Goal: Task Accomplishment & Management: Manage account settings

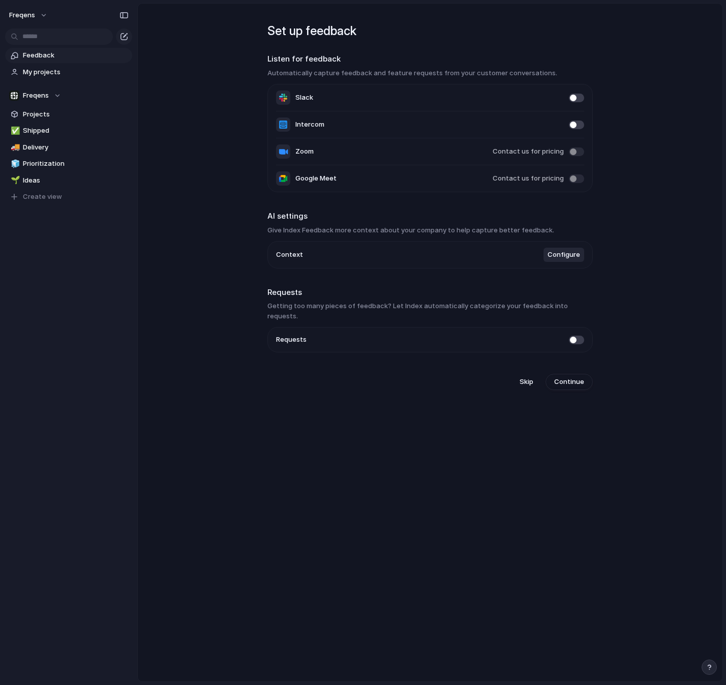
drag, startPoint x: 393, startPoint y: 55, endPoint x: 385, endPoint y: 83, distance: 29.0
click at [387, 76] on section "Listen for feedback Automatically capture feedback and feature requests from yo…" at bounding box center [430, 122] width 325 height 139
click at [55, 71] on span "My projects" at bounding box center [76, 72] width 106 height 10
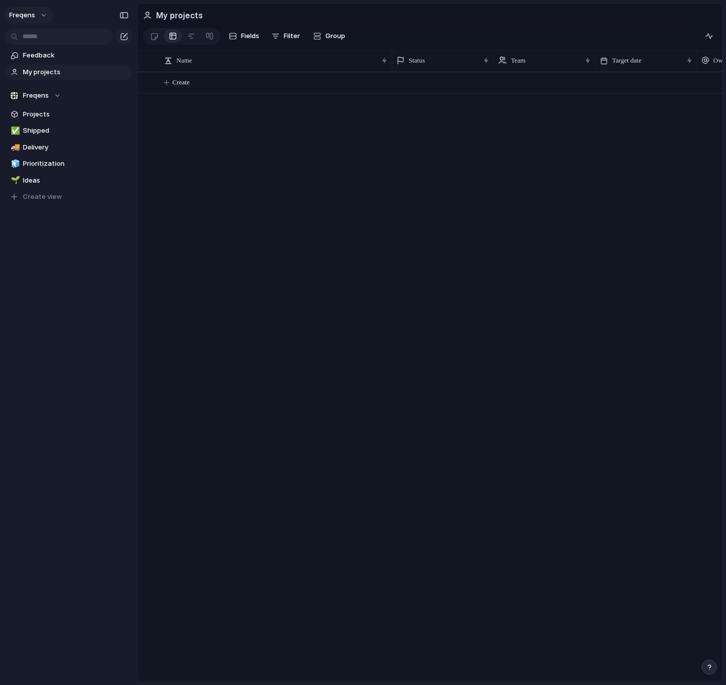
click at [43, 19] on button "Freqens" at bounding box center [29, 15] width 48 height 16
click at [36, 43] on span "Settings" at bounding box center [37, 38] width 28 height 10
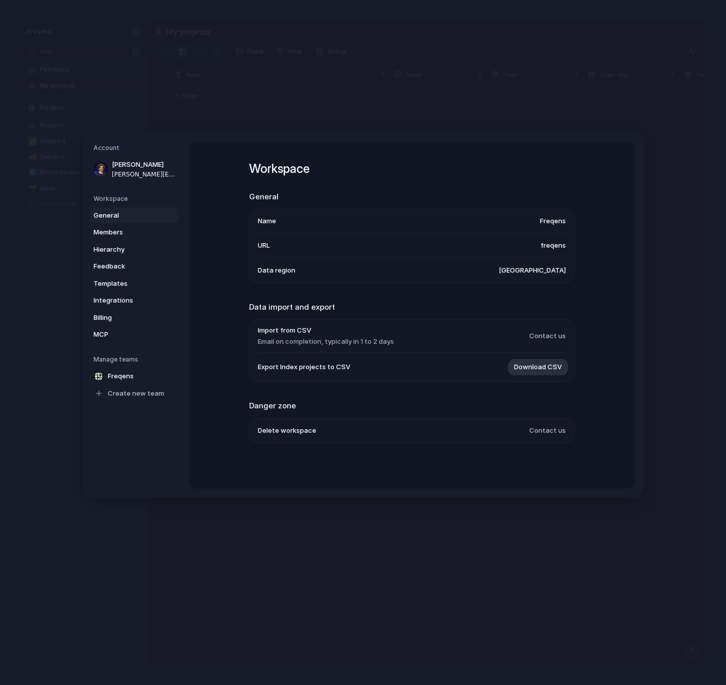
click at [549, 274] on span "[GEOGRAPHIC_DATA]" at bounding box center [532, 270] width 67 height 10
click at [548, 271] on span "[GEOGRAPHIC_DATA]" at bounding box center [532, 270] width 67 height 10
drag, startPoint x: 548, startPoint y: 271, endPoint x: 507, endPoint y: 270, distance: 41.2
click at [547, 271] on span "[GEOGRAPHIC_DATA]" at bounding box center [532, 270] width 67 height 10
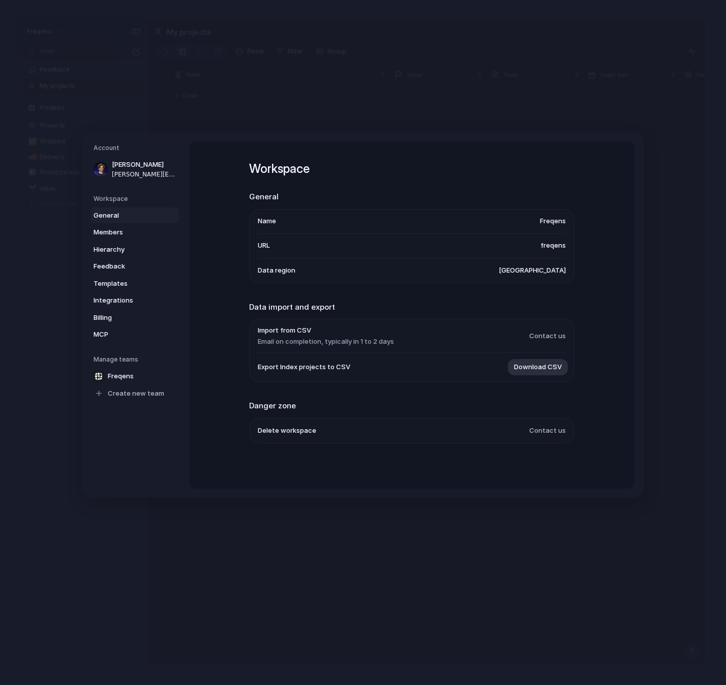
click at [445, 329] on li "Import from CSV Email on completion, typically in 1 to 2 days Contact us" at bounding box center [412, 336] width 308 height 34
click at [121, 371] on link "Freqens" at bounding box center [135, 376] width 88 height 16
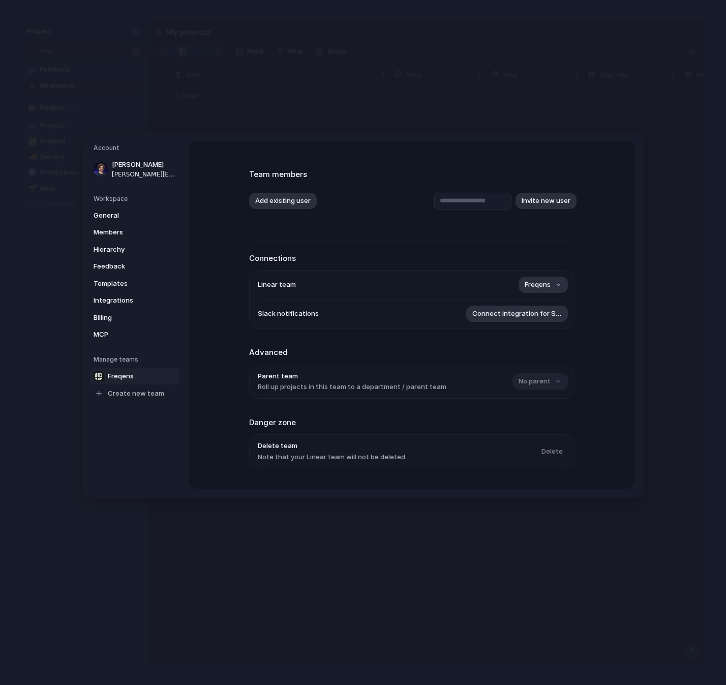
scroll to position [68, 0]
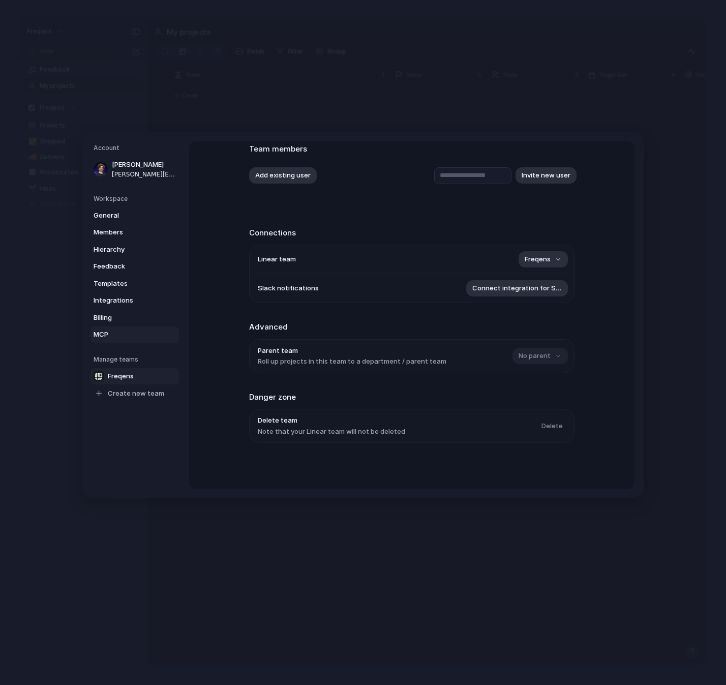
click at [113, 338] on span "MCP" at bounding box center [126, 335] width 65 height 10
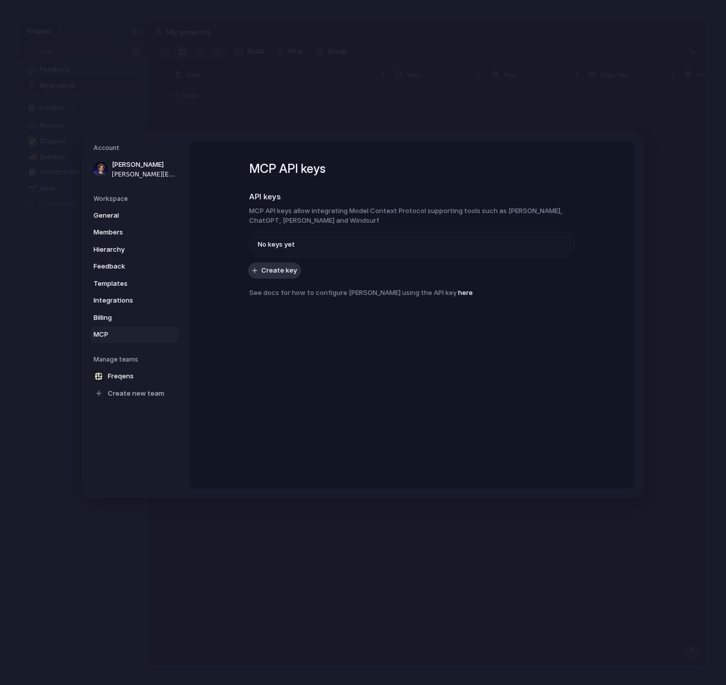
drag, startPoint x: 348, startPoint y: 222, endPoint x: 335, endPoint y: 197, distance: 28.2
click at [335, 197] on section "API keys MCP API keys allow integrating Model Context Protocol supporting tools…" at bounding box center [411, 224] width 325 height 66
click at [335, 197] on h2 "API keys" at bounding box center [411, 197] width 325 height 12
drag, startPoint x: 333, startPoint y: 199, endPoint x: 330, endPoint y: 216, distance: 16.6
click at [330, 216] on section "API keys MCP API keys allow integrating Model Context Protocol supporting tools…" at bounding box center [411, 224] width 325 height 66
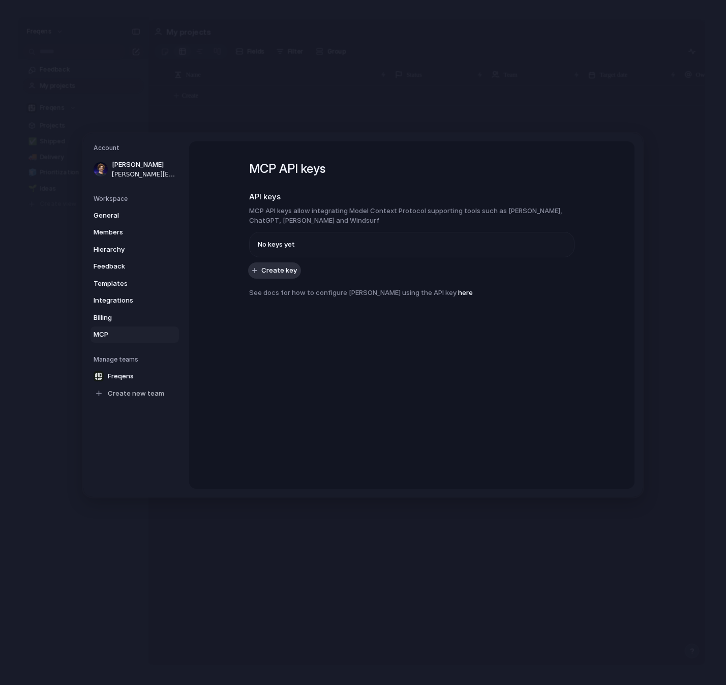
click at [330, 216] on h3 "MCP API keys allow integrating Model Context Protocol supporting tools such as …" at bounding box center [411, 216] width 325 height 20
click at [278, 245] on span "No keys yet" at bounding box center [276, 245] width 37 height 10
click at [127, 320] on span "Billing" at bounding box center [126, 318] width 65 height 10
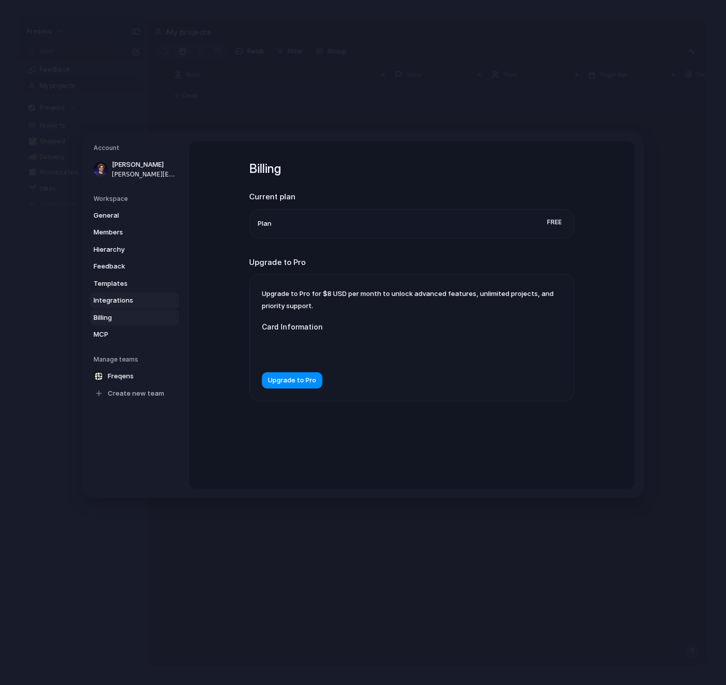
click at [129, 299] on span "Integrations" at bounding box center [126, 300] width 65 height 10
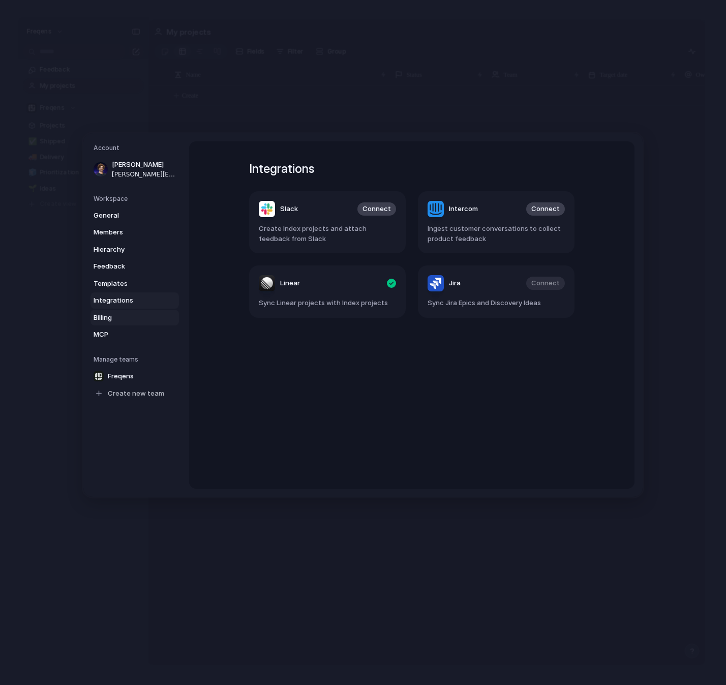
click at [113, 317] on span "Billing" at bounding box center [126, 318] width 65 height 10
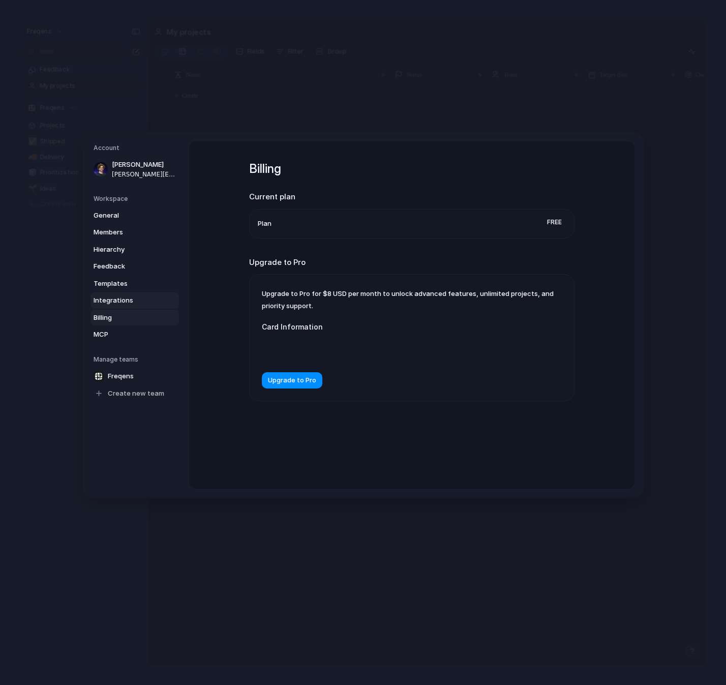
click at [125, 303] on span "Integrations" at bounding box center [126, 300] width 65 height 10
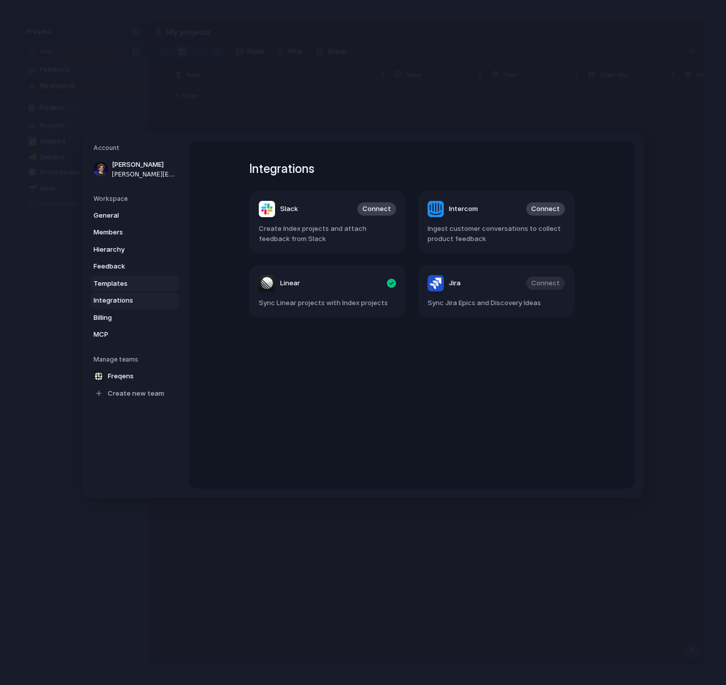
click at [128, 281] on span "Templates" at bounding box center [126, 284] width 65 height 10
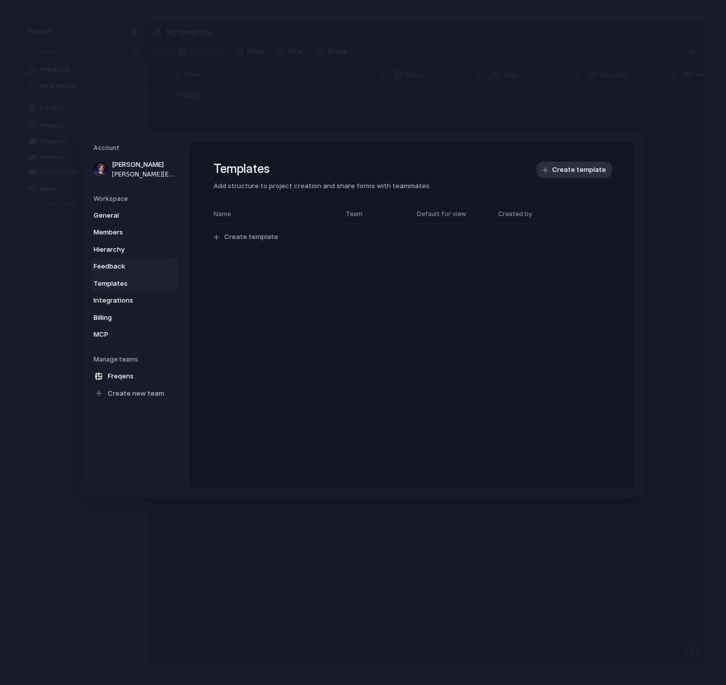
click at [118, 265] on span "Feedback" at bounding box center [126, 266] width 65 height 10
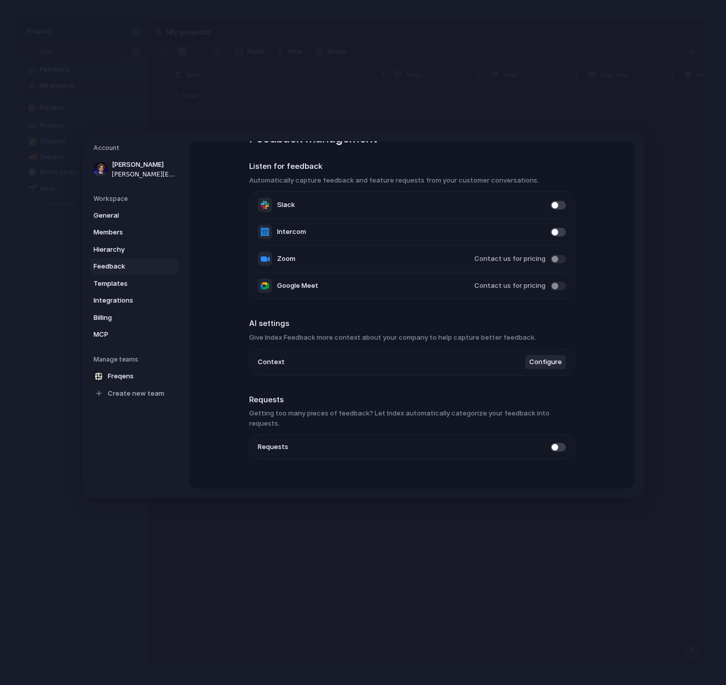
scroll to position [40, 0]
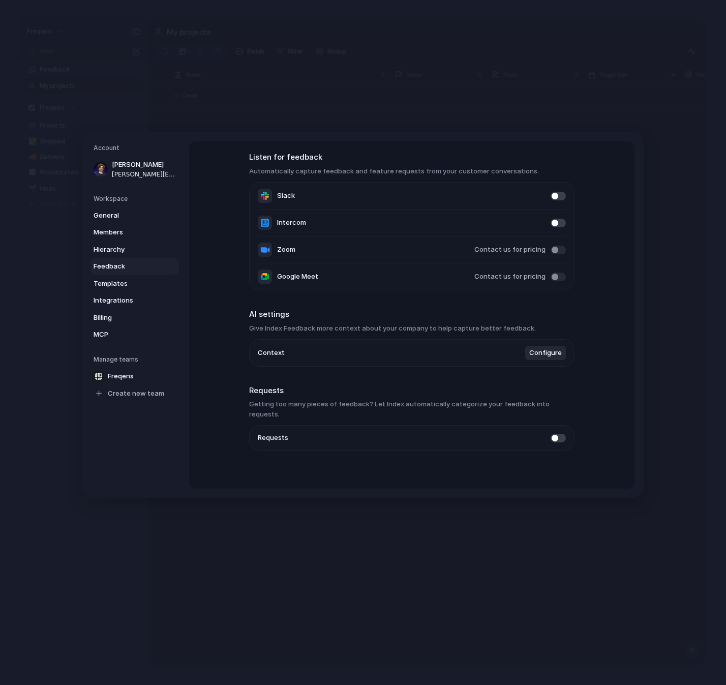
click at [547, 355] on span "Configure" at bounding box center [545, 353] width 33 height 10
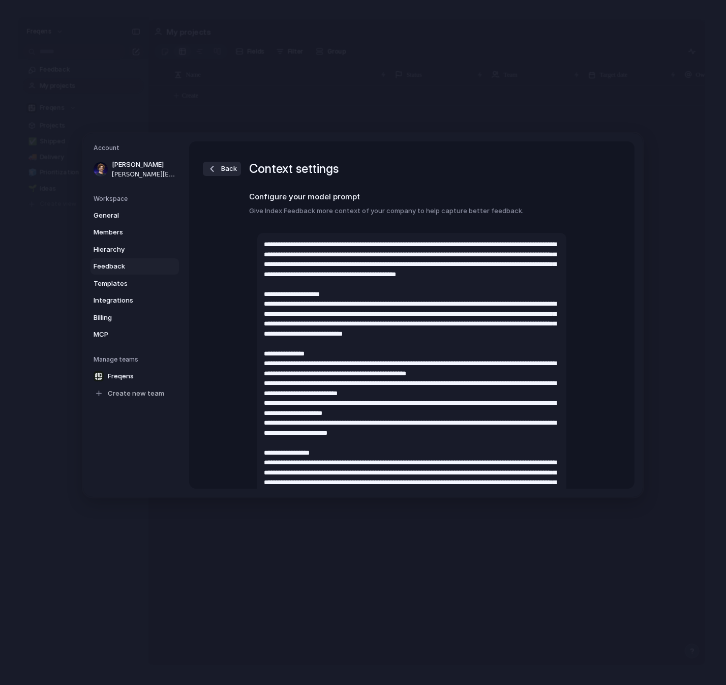
click at [217, 171] on div "button" at bounding box center [212, 169] width 10 height 10
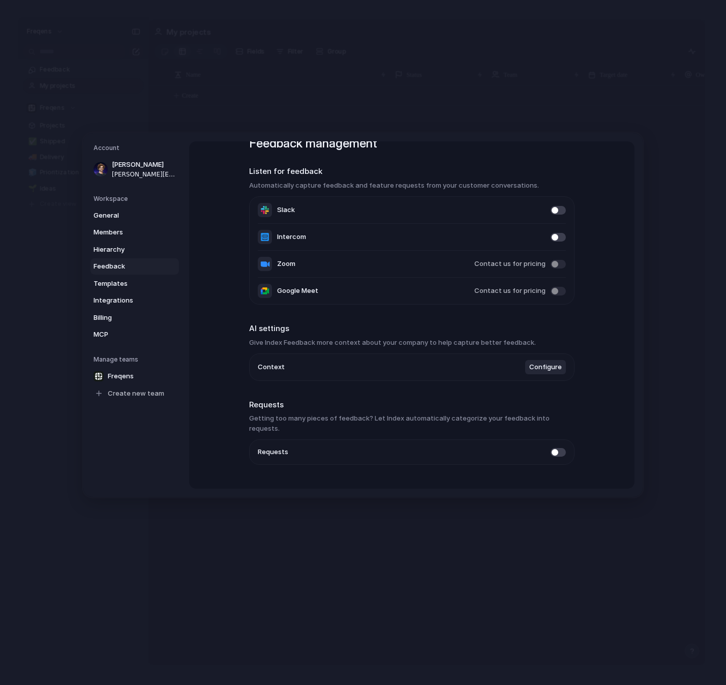
scroll to position [40, 0]
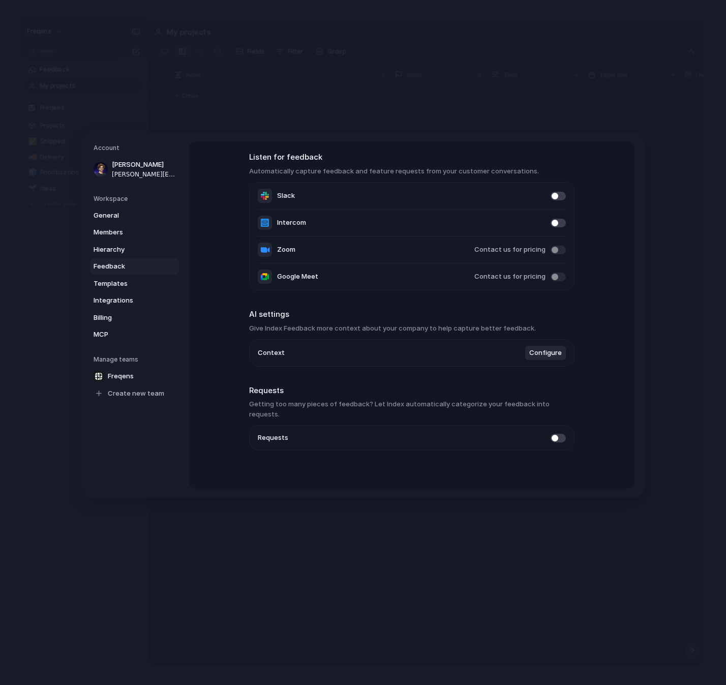
drag, startPoint x: 364, startPoint y: 381, endPoint x: 349, endPoint y: 454, distance: 74.7
click at [350, 451] on div "Feedback management Listen for feedback Automatically capture feedback and feat…" at bounding box center [411, 299] width 325 height 395
click at [348, 455] on div "Feedback management Listen for feedback Automatically capture feedback and feat…" at bounding box center [411, 299] width 325 height 395
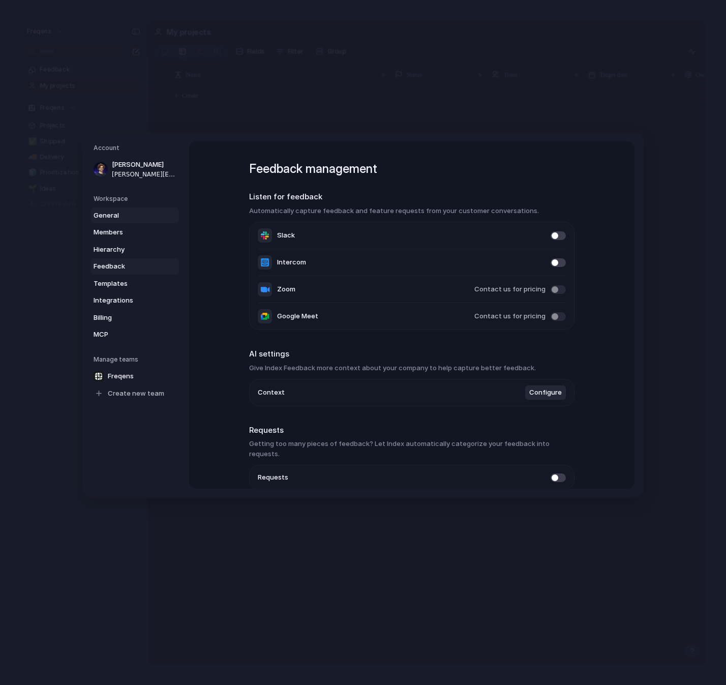
click at [102, 215] on span "General" at bounding box center [126, 216] width 65 height 10
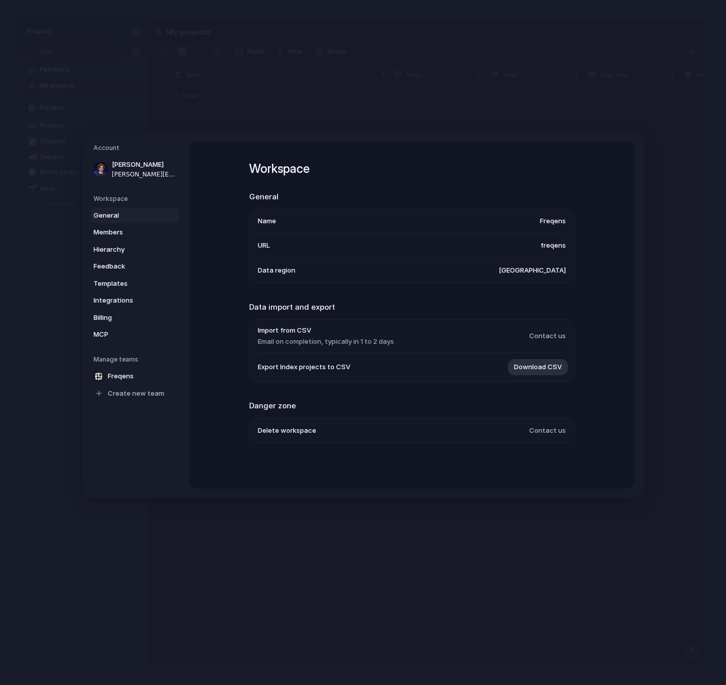
scroll to position [2, 0]
drag, startPoint x: 335, startPoint y: 327, endPoint x: 347, endPoint y: 385, distance: 59.1
click at [347, 384] on div "Workspace General Name Freqens URL freqens Data region [GEOGRAPHIC_DATA] Data i…" at bounding box center [411, 315] width 325 height 348
click at [346, 386] on div "Workspace General Name Freqens URL freqens Data region [GEOGRAPHIC_DATA] Data i…" at bounding box center [411, 315] width 325 height 348
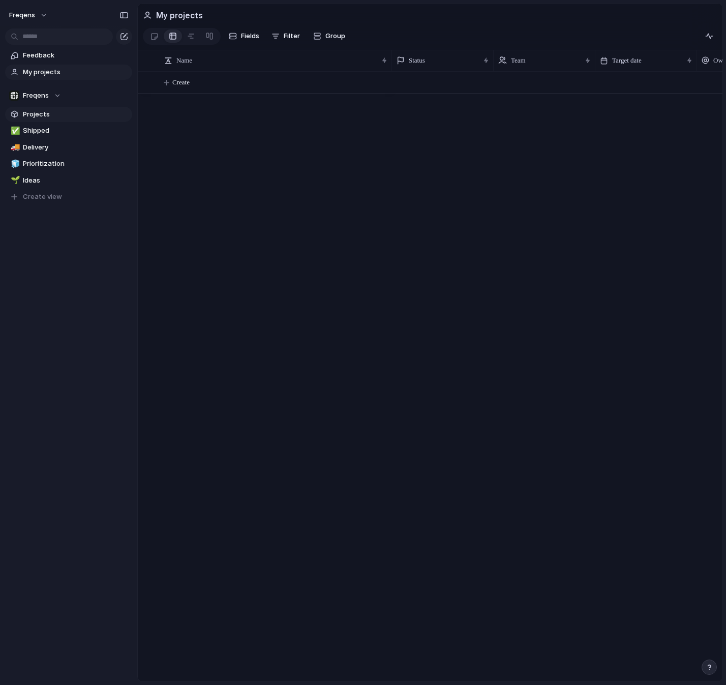
click at [55, 118] on span "Projects" at bounding box center [76, 114] width 106 height 10
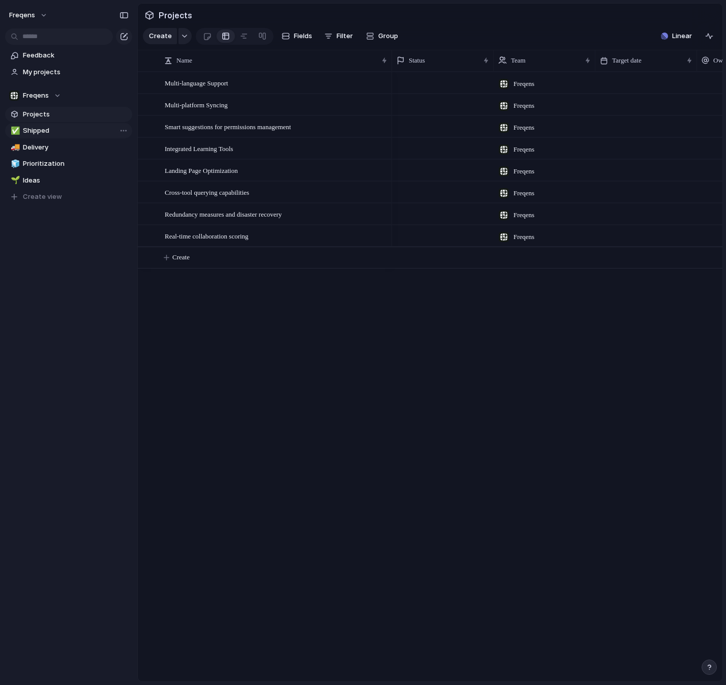
click at [48, 130] on span "Shipped" at bounding box center [76, 131] width 106 height 10
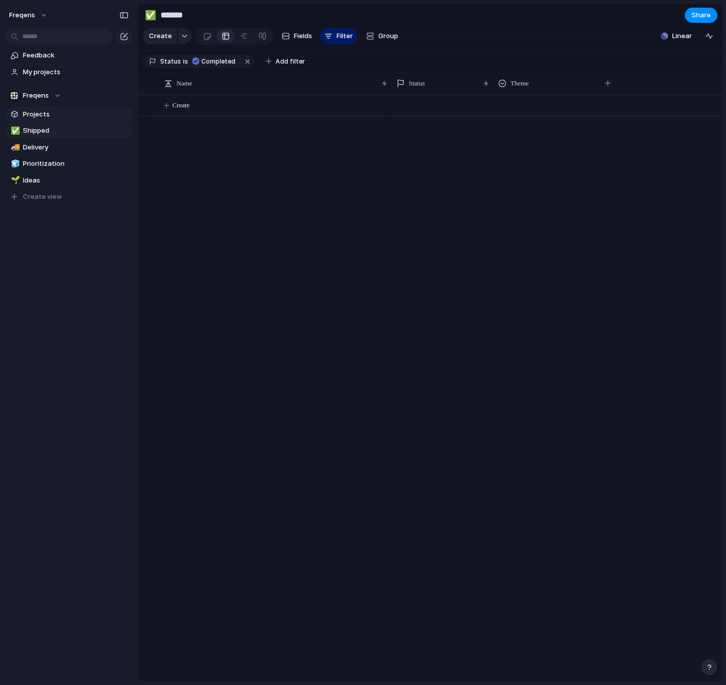
click at [55, 119] on span "Projects" at bounding box center [76, 114] width 106 height 10
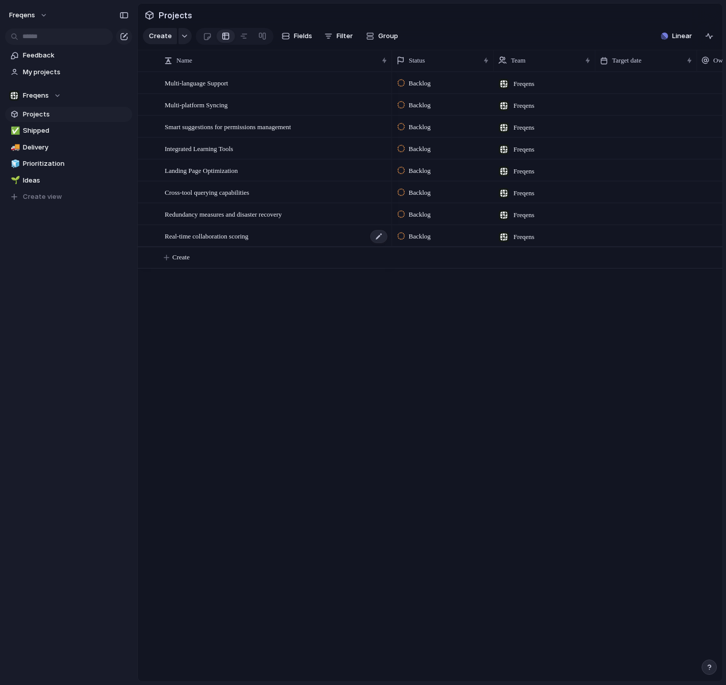
click at [236, 234] on span "Real-time collaboration scoring" at bounding box center [207, 236] width 84 height 12
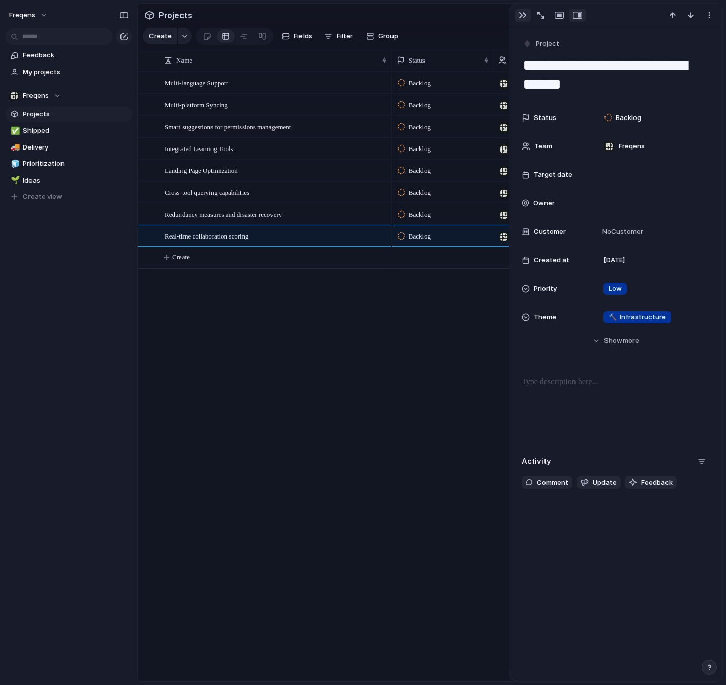
click at [518, 13] on button "button" at bounding box center [523, 15] width 16 height 13
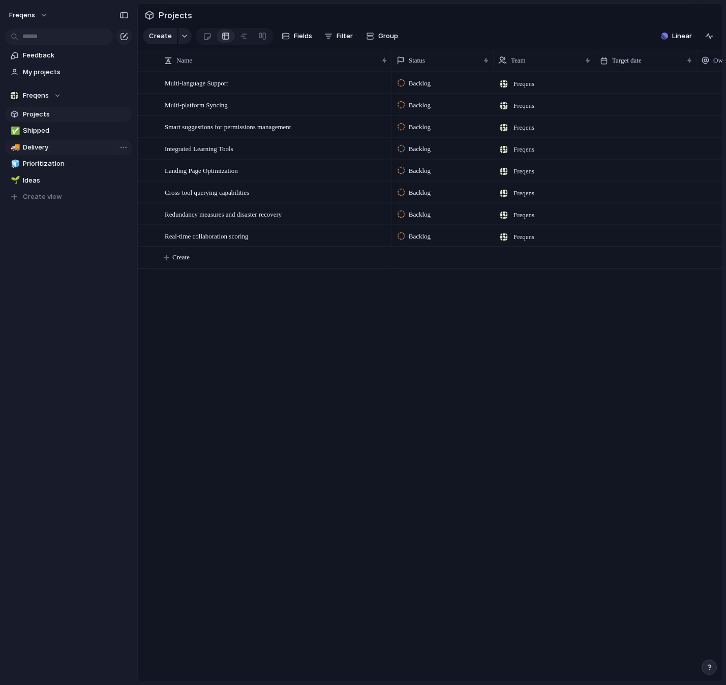
click at [63, 151] on span "Delivery" at bounding box center [76, 147] width 106 height 10
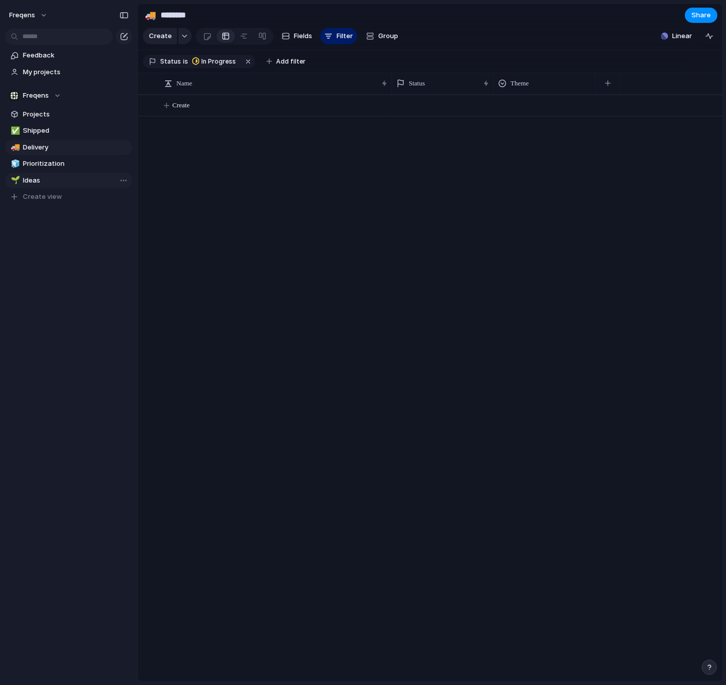
click at [45, 180] on span "Ideas" at bounding box center [76, 180] width 106 height 10
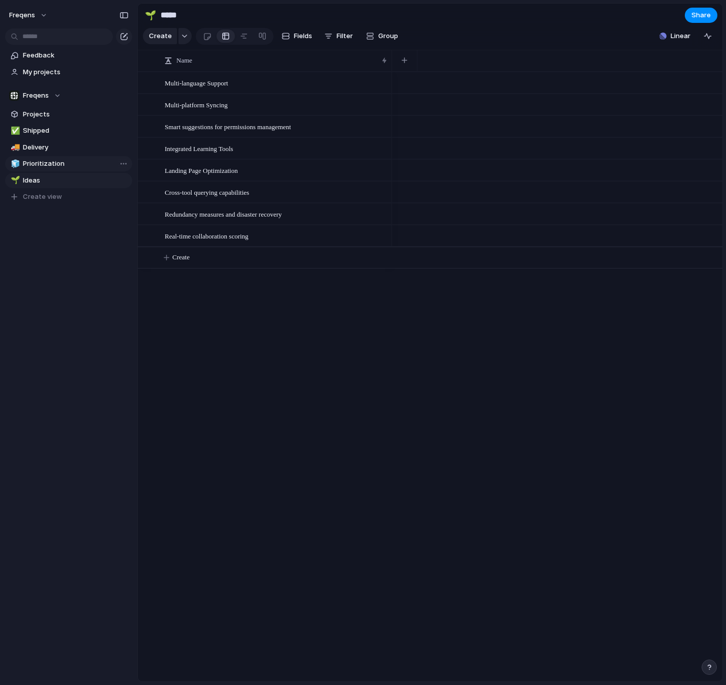
click at [53, 168] on span "Prioritization" at bounding box center [76, 164] width 106 height 10
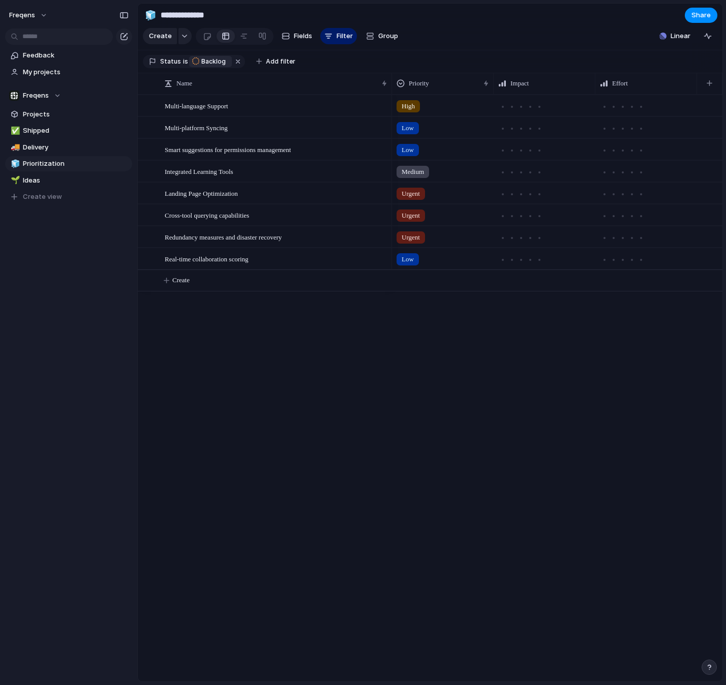
click at [207, 61] on span "Backlog" at bounding box center [213, 61] width 24 height 9
click at [207, 61] on div "Backlog Planned In Progress Completed Canceled Active" at bounding box center [363, 342] width 726 height 685
click at [91, 183] on span "Ideas" at bounding box center [76, 180] width 106 height 10
type input "*****"
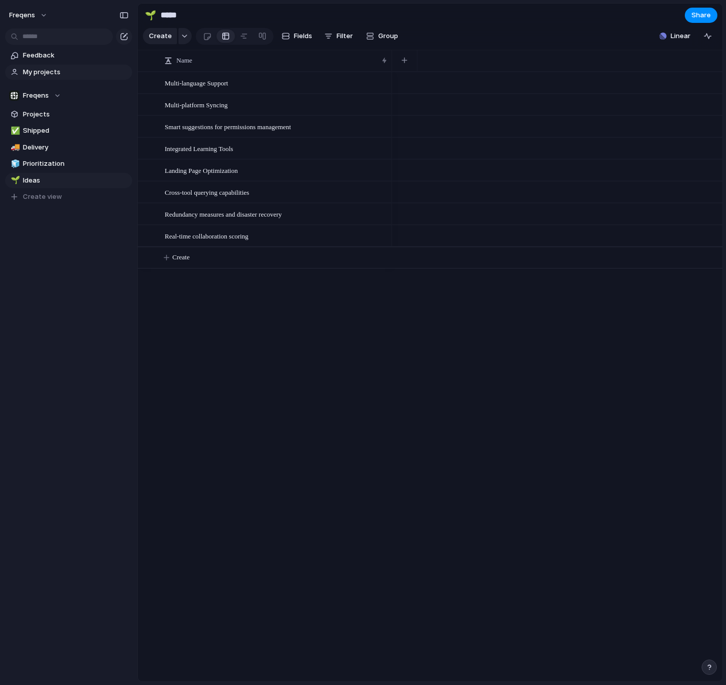
click at [63, 66] on link "My projects" at bounding box center [68, 72] width 127 height 15
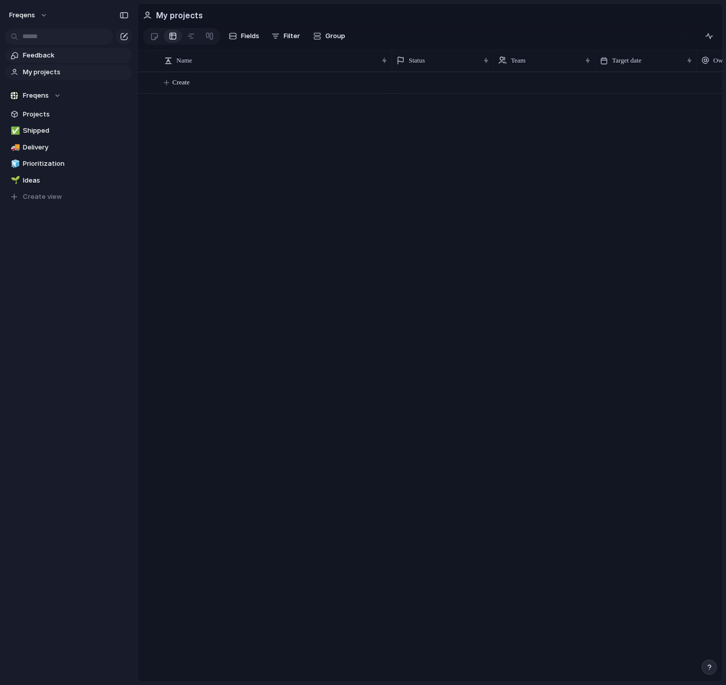
click at [65, 58] on span "Feedback" at bounding box center [76, 55] width 106 height 10
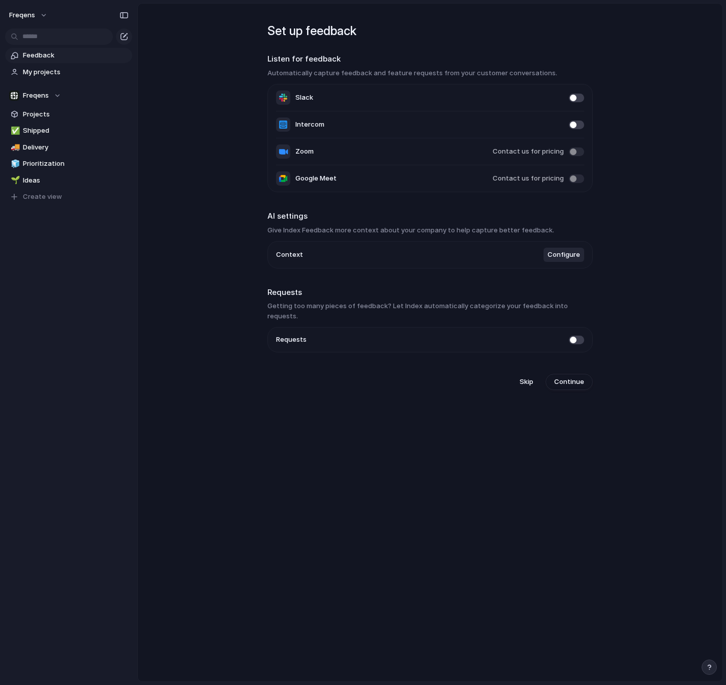
drag, startPoint x: 539, startPoint y: 49, endPoint x: 540, endPoint y: 70, distance: 20.9
click at [540, 70] on div "Set up feedback Listen for feedback Automatically capture feedback and feature …" at bounding box center [430, 201] width 325 height 395
click at [540, 70] on h3 "Automatically capture feedback and feature requests from your customer conversa…" at bounding box center [430, 73] width 325 height 10
click at [577, 374] on button "Continue" at bounding box center [569, 382] width 47 height 16
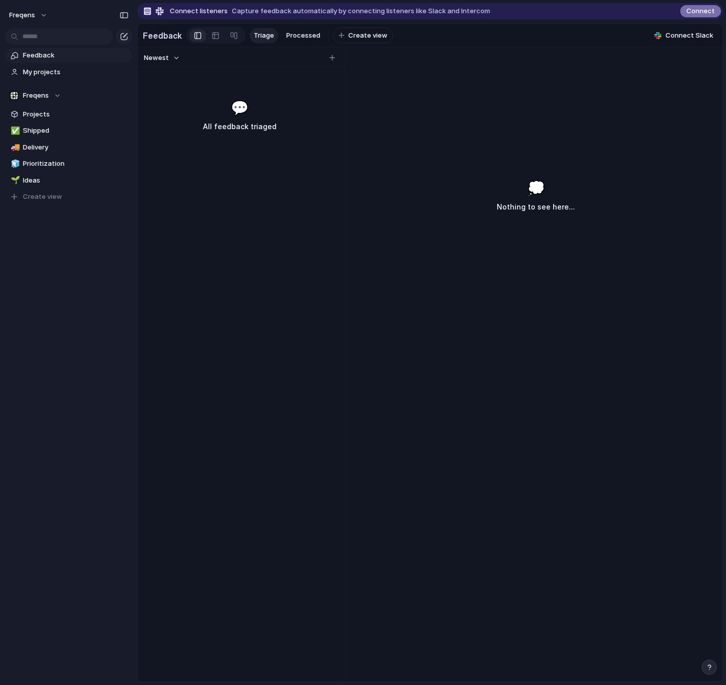
click at [701, 14] on span "Connect" at bounding box center [701, 11] width 28 height 10
click at [54, 57] on span "Feedback" at bounding box center [76, 55] width 106 height 10
click at [122, 18] on div "button" at bounding box center [124, 15] width 9 height 7
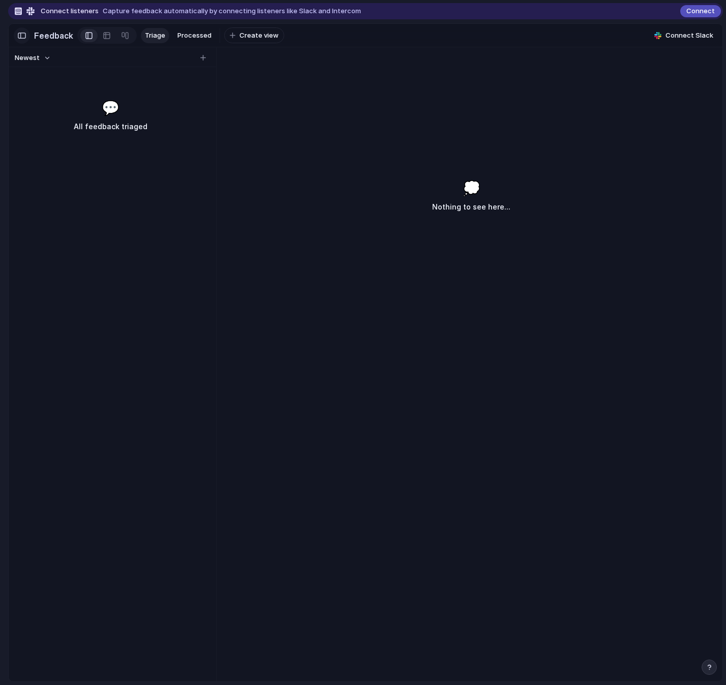
click at [25, 36] on div "button" at bounding box center [21, 35] width 9 height 7
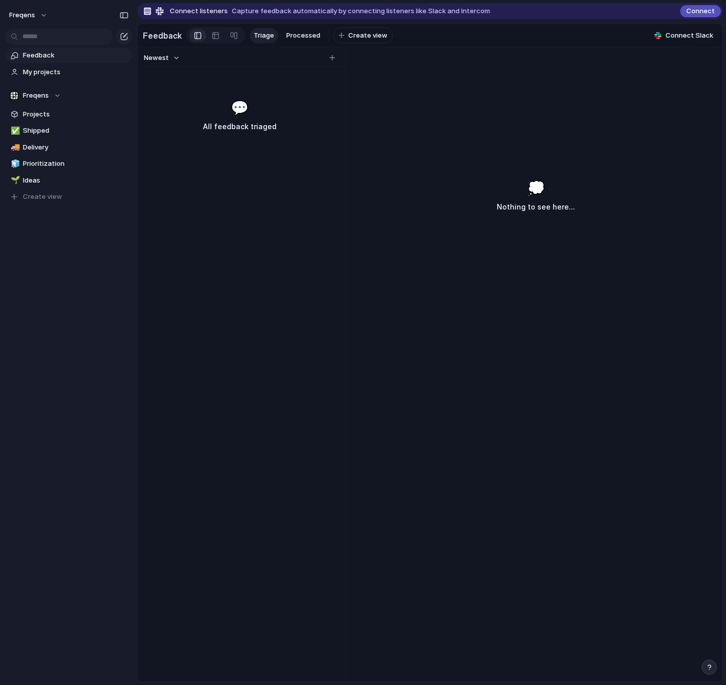
click at [258, 202] on div "Newest 💬 All feedback triaged" at bounding box center [239, 364] width 203 height 634
click at [29, 17] on span "Freqens" at bounding box center [22, 15] width 26 height 10
click at [125, 100] on li "Dark" at bounding box center [124, 103] width 60 height 16
click at [40, 20] on button "Freqens" at bounding box center [29, 15] width 48 height 16
click at [116, 133] on span "Forest" at bounding box center [108, 136] width 21 height 10
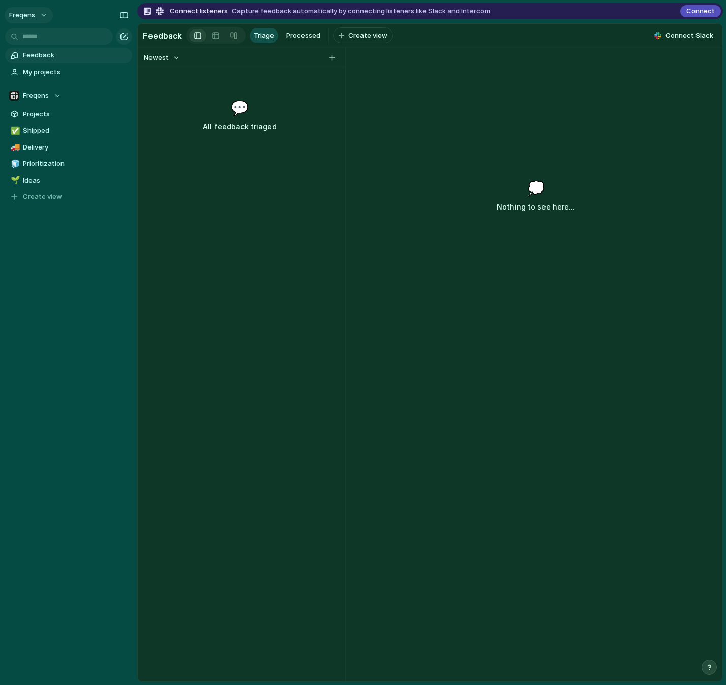
click at [39, 18] on button "Freqens" at bounding box center [29, 15] width 48 height 16
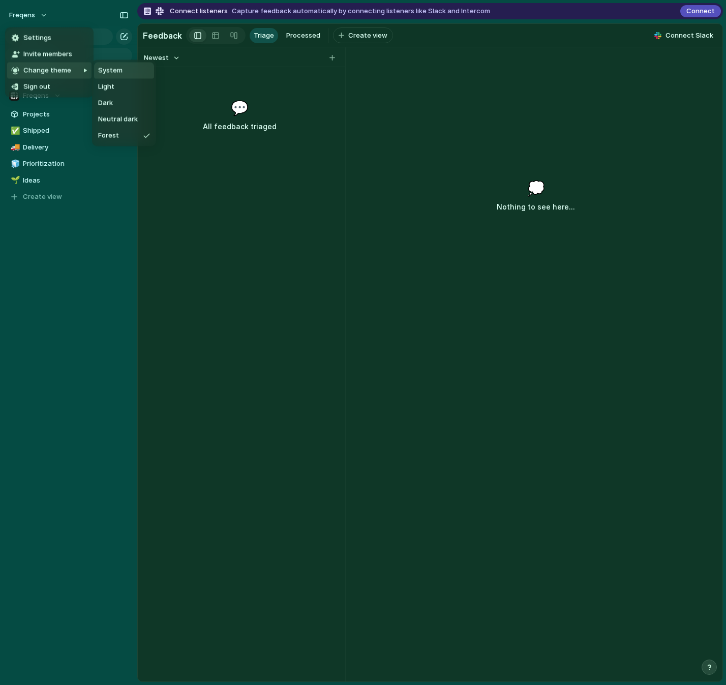
click at [130, 76] on li "System" at bounding box center [124, 71] width 60 height 16
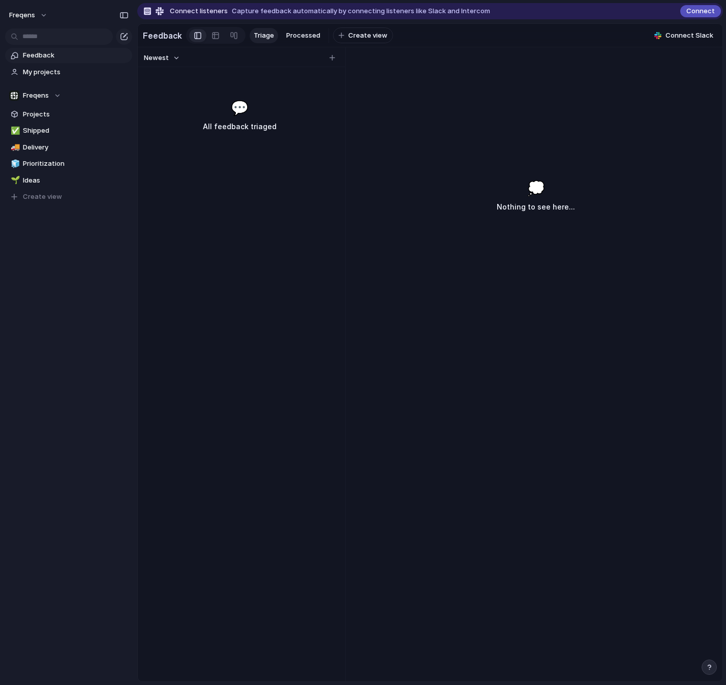
drag, startPoint x: 188, startPoint y: 131, endPoint x: 162, endPoint y: 138, distance: 26.9
click at [188, 131] on h3 "All feedback triaged" at bounding box center [240, 127] width 156 height 12
click at [53, 134] on span "Shipped" at bounding box center [76, 131] width 106 height 10
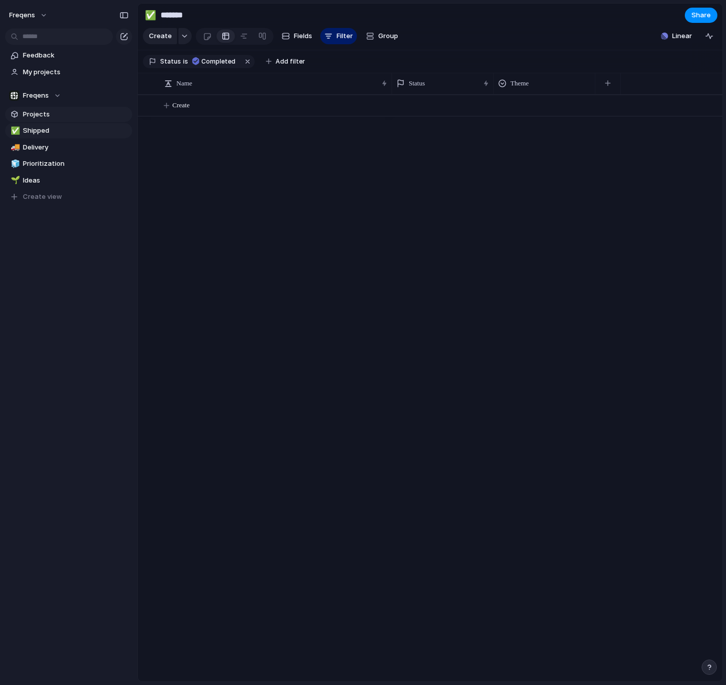
click at [52, 113] on span "Projects" at bounding box center [76, 114] width 106 height 10
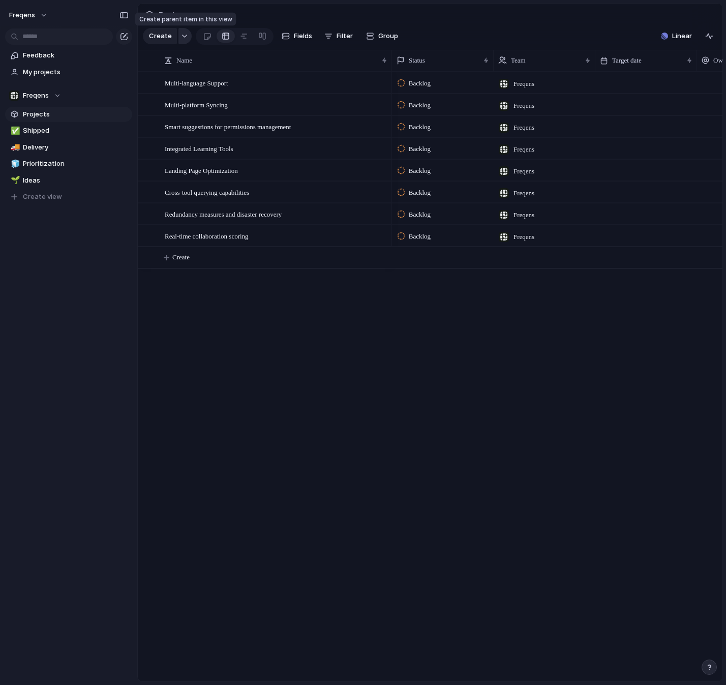
click at [188, 38] on button "button" at bounding box center [185, 36] width 13 height 16
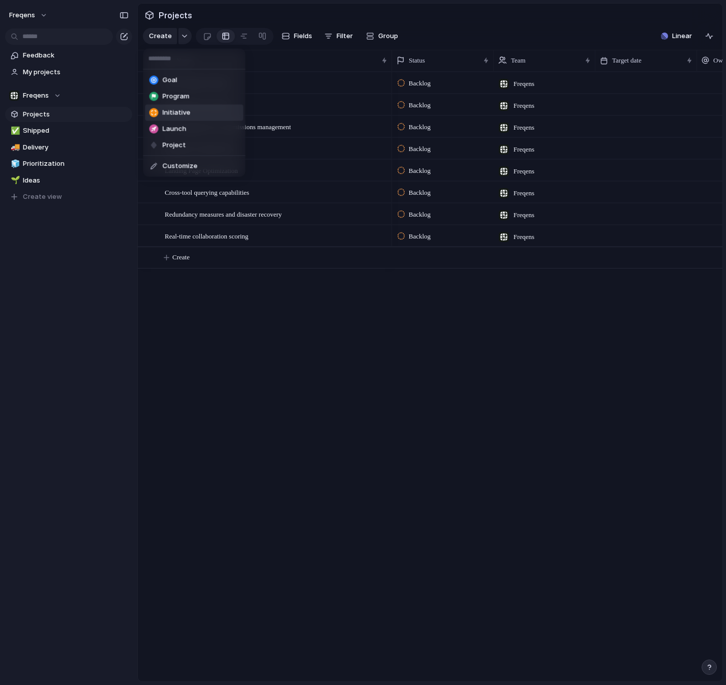
click at [194, 113] on li "Initiative" at bounding box center [194, 113] width 98 height 16
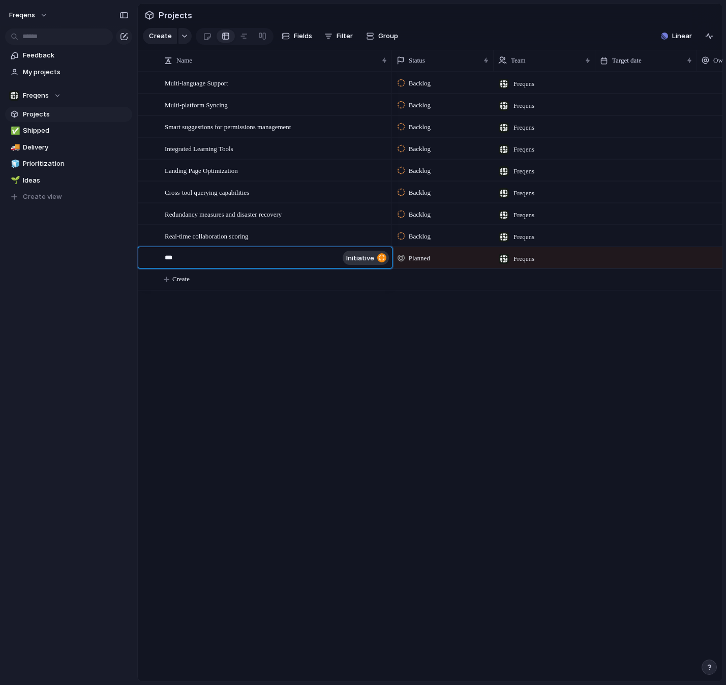
type textarea "****"
click at [351, 356] on body "Freqens Feedback My projects Freqens Projects ✅ Shipped 🚚 Delivery 🧊 Prioritiza…" at bounding box center [363, 342] width 726 height 685
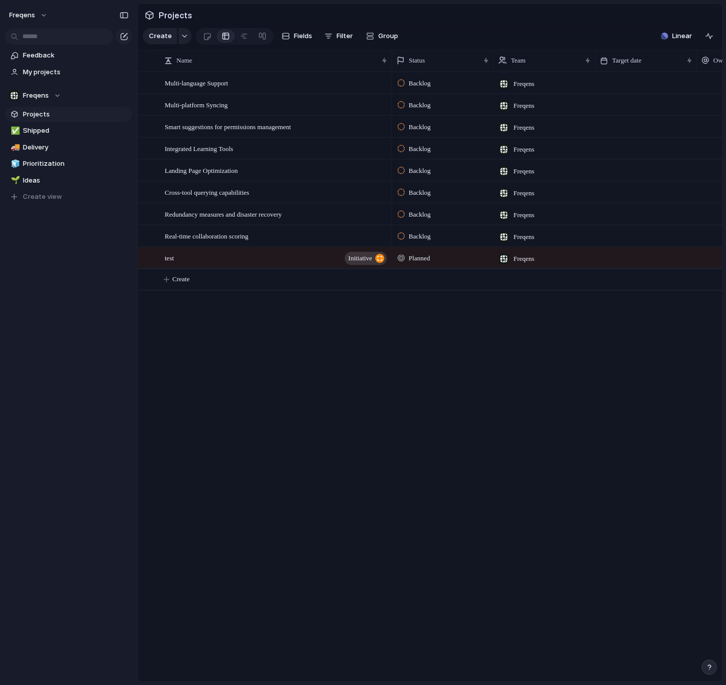
click at [406, 257] on div "Planned" at bounding box center [416, 258] width 36 height 12
click at [371, 258] on div "Planned Active Completed" at bounding box center [363, 342] width 726 height 685
click at [382, 258] on div "button" at bounding box center [379, 258] width 9 height 9
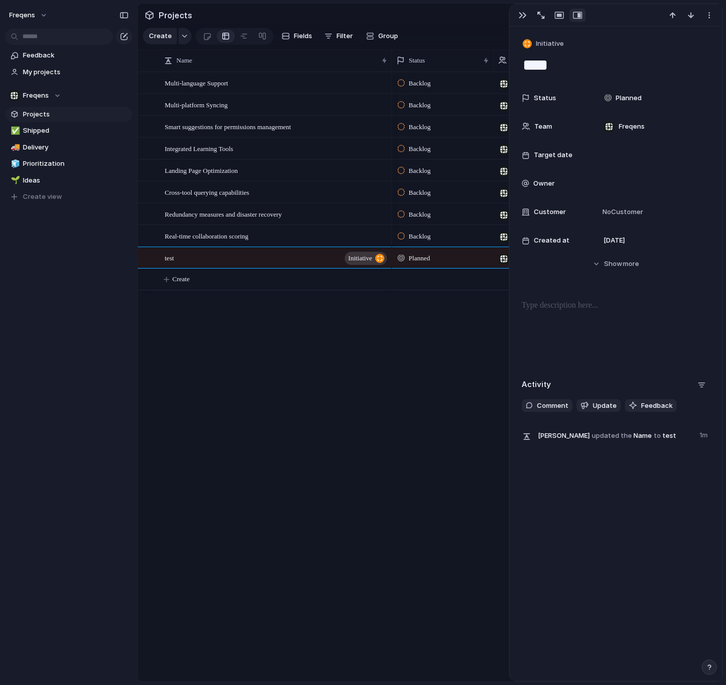
click at [330, 353] on div "Multi-language Support Multi-platform Syncing Smart suggestions for permissions…" at bounding box center [430, 377] width 585 height 610
click at [428, 441] on div "Backlog Freqens Backlog Freqens Backlog Freqens Backlog Freqens Backlog Freqens…" at bounding box center [557, 377] width 331 height 610
click at [409, 258] on div "Planned" at bounding box center [416, 258] width 36 height 12
drag, startPoint x: 318, startPoint y: 329, endPoint x: 278, endPoint y: 268, distance: 72.8
click at [317, 329] on div "Planned Active Completed" at bounding box center [363, 342] width 726 height 685
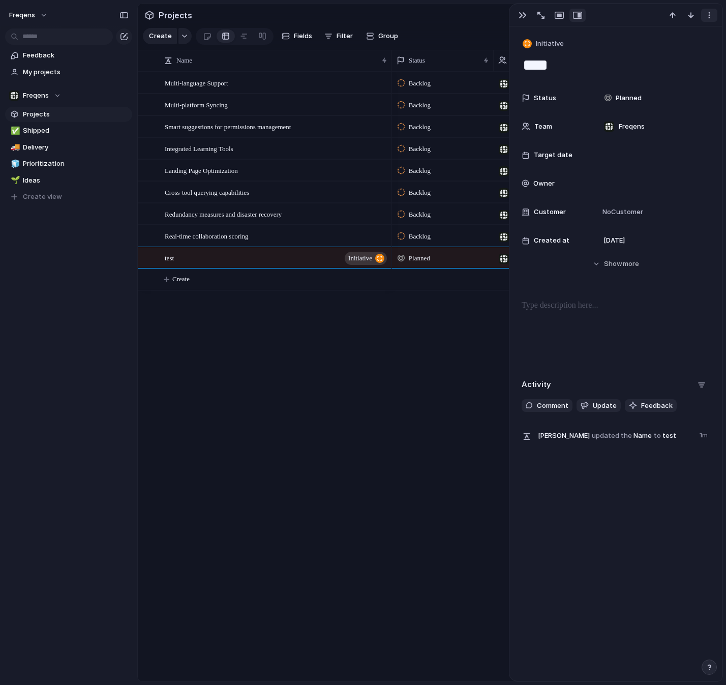
click at [705, 18] on div "button" at bounding box center [709, 15] width 8 height 8
click at [681, 55] on li "Delete" at bounding box center [678, 53] width 76 height 16
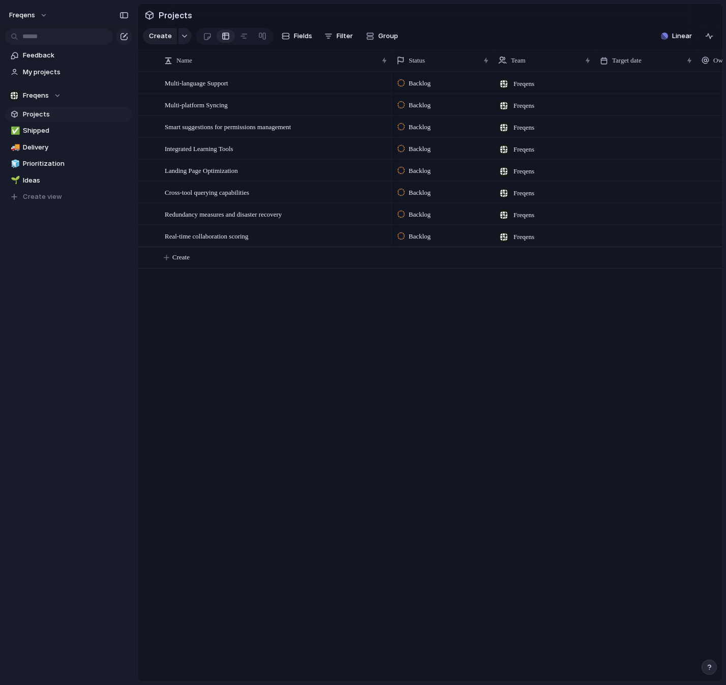
drag, startPoint x: 462, startPoint y: 338, endPoint x: 470, endPoint y: 327, distance: 13.4
click at [462, 338] on div "Backlog Freqens Backlog Freqens Backlog Freqens Backlog Freqens Backlog Freqens…" at bounding box center [557, 377] width 331 height 610
click at [677, 38] on span "Linear" at bounding box center [682, 36] width 20 height 10
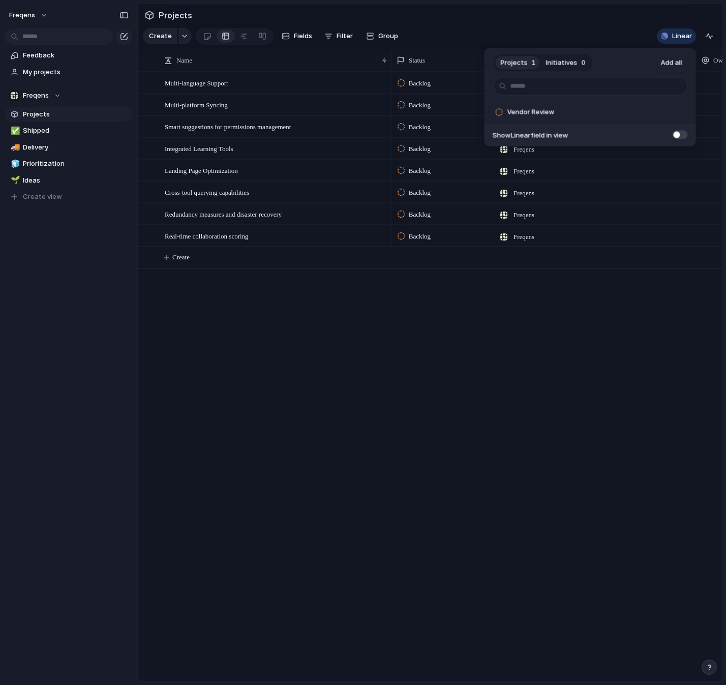
click at [553, 65] on span "Initiatives" at bounding box center [562, 62] width 32 height 10
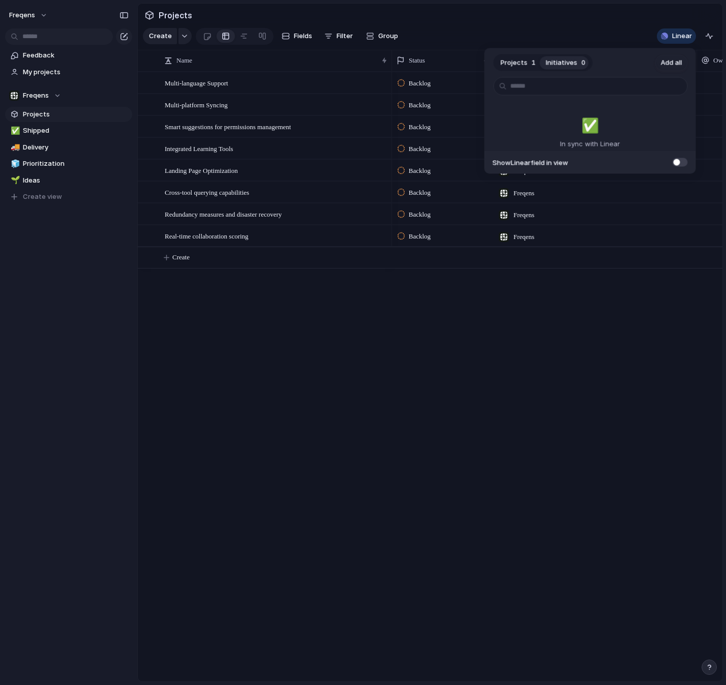
click at [519, 66] on span "Projects" at bounding box center [514, 62] width 27 height 10
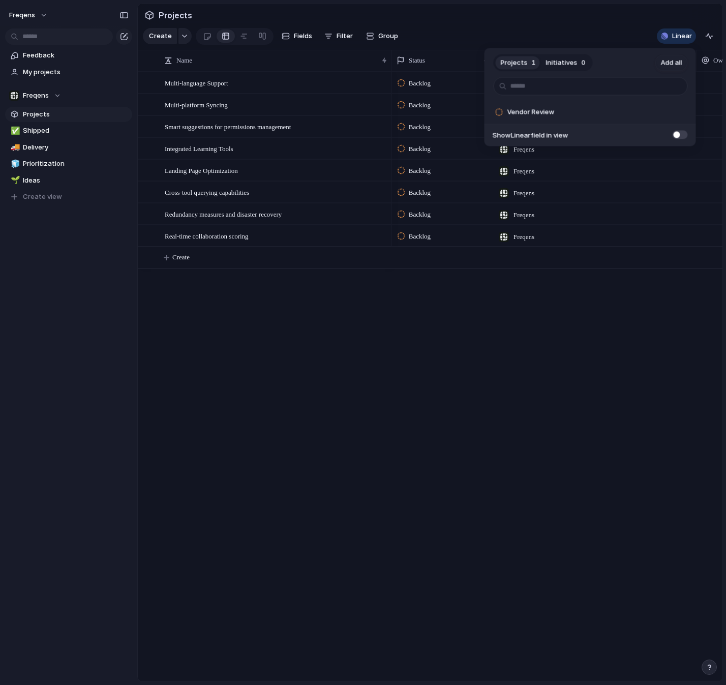
drag, startPoint x: 519, startPoint y: 357, endPoint x: 514, endPoint y: 339, distance: 18.7
click at [519, 357] on div "Projects 1 Initiatives 0 Add all Vendor Review Add Show Linear field in view" at bounding box center [363, 342] width 726 height 685
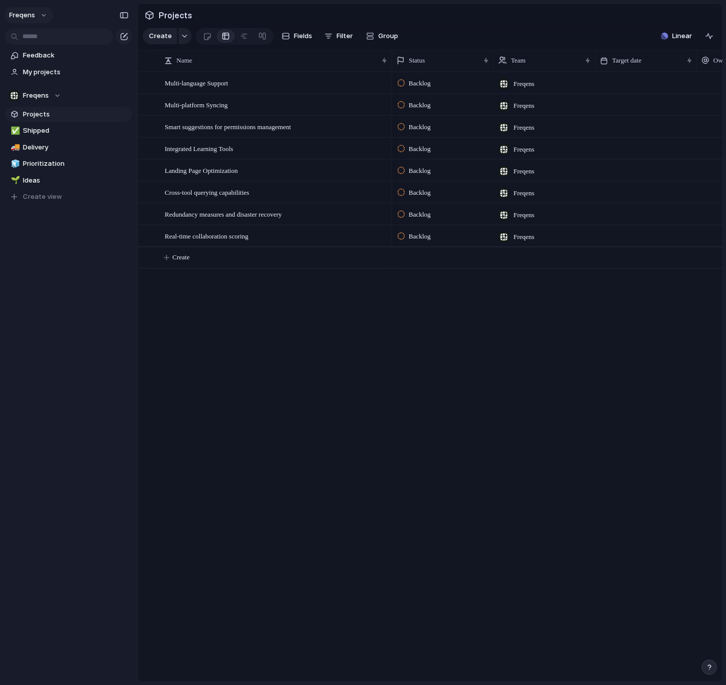
click at [44, 14] on button "Freqens" at bounding box center [29, 15] width 48 height 16
click at [70, 37] on li "Settings" at bounding box center [49, 38] width 84 height 16
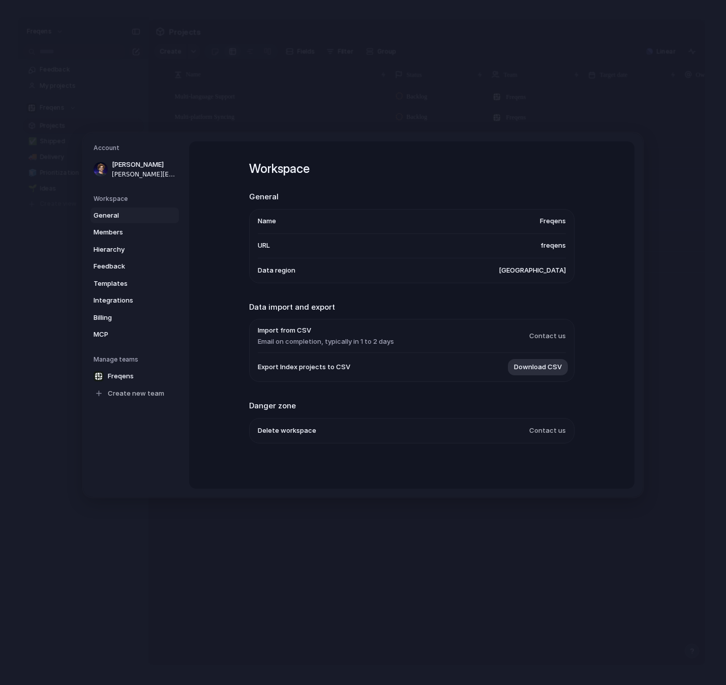
scroll to position [2, 0]
click at [547, 429] on span "Contact us" at bounding box center [547, 430] width 37 height 10
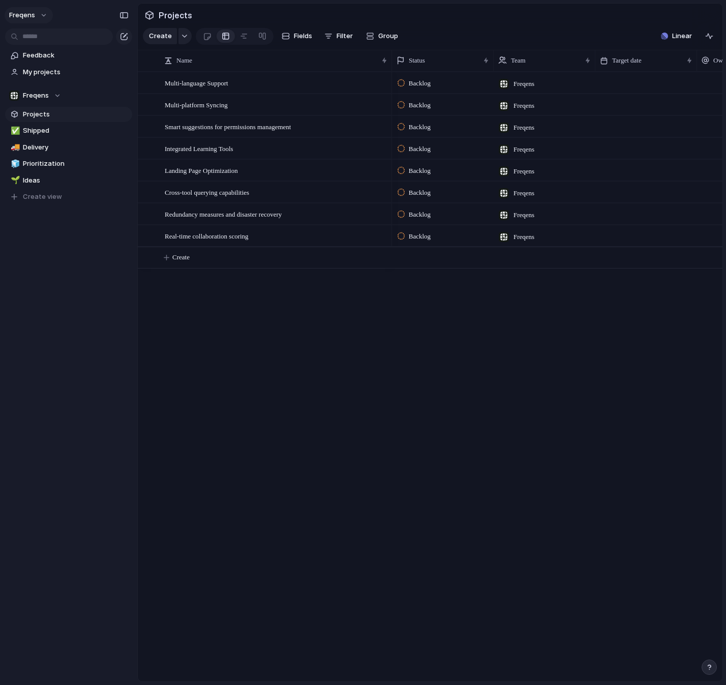
click at [46, 16] on button "Freqens" at bounding box center [29, 15] width 48 height 16
click at [56, 38] on li "Settings" at bounding box center [49, 38] width 84 height 16
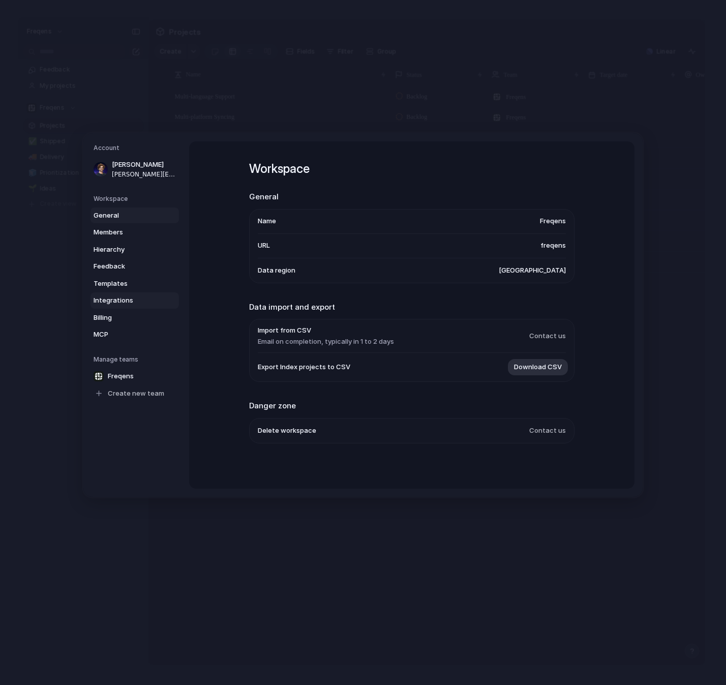
click at [117, 301] on span "Integrations" at bounding box center [126, 300] width 65 height 10
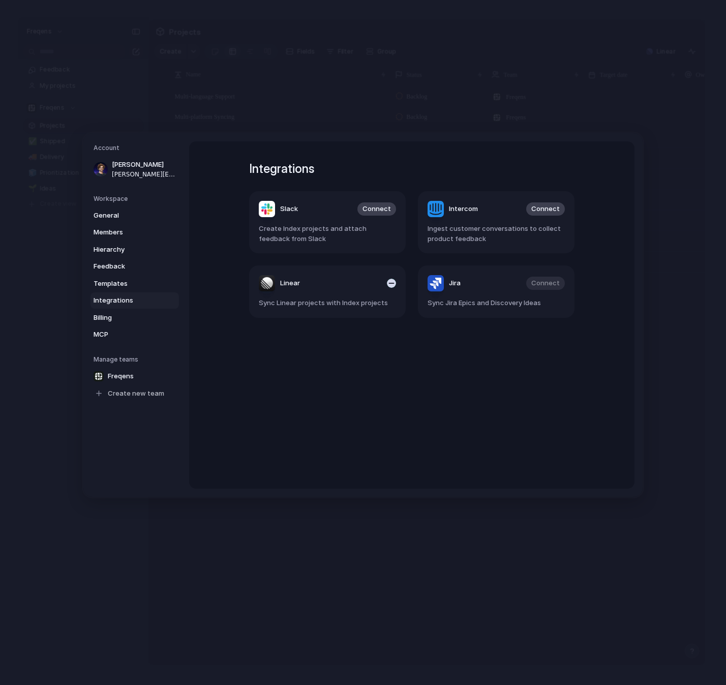
click at [389, 285] on div "button" at bounding box center [391, 283] width 9 height 9
drag, startPoint x: 396, startPoint y: 330, endPoint x: 328, endPoint y: 313, distance: 70.3
click at [396, 330] on div "Integrations Slack Connect Create Index projects and attach feedback from Slack…" at bounding box center [412, 314] width 362 height 347
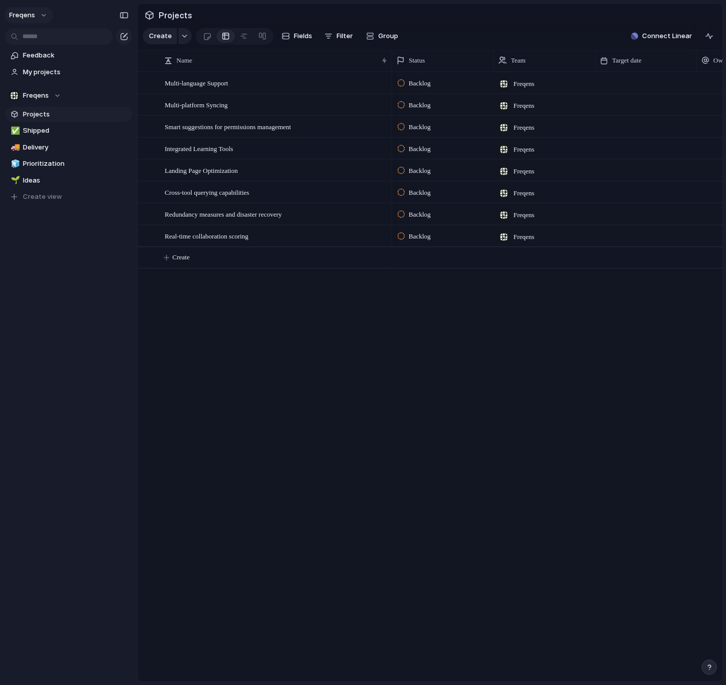
click at [24, 18] on span "Freqens" at bounding box center [22, 15] width 26 height 10
click at [42, 96] on ul "Settings Invite members Change theme Sign out" at bounding box center [49, 62] width 88 height 70
click at [44, 90] on span "Sign out" at bounding box center [36, 87] width 27 height 10
